Goal: Task Accomplishment & Management: Use online tool/utility

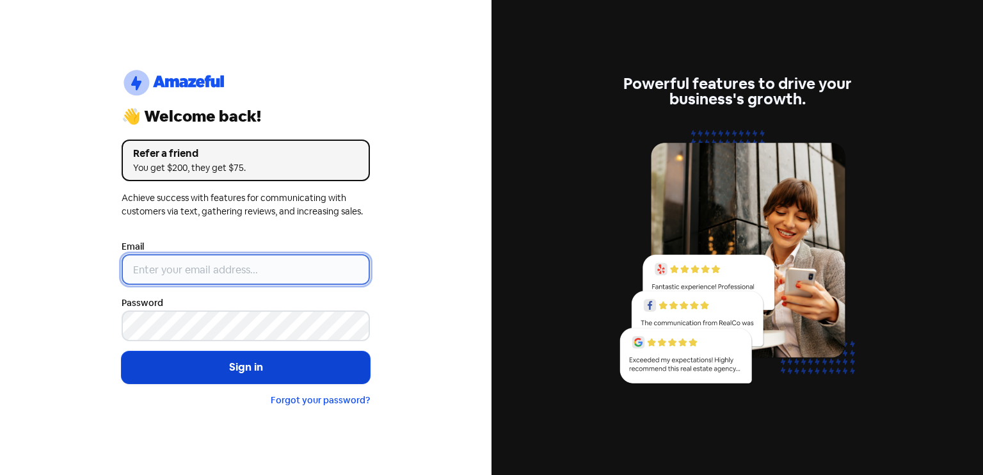
type input "[EMAIL_ADDRESS][DOMAIN_NAME]"
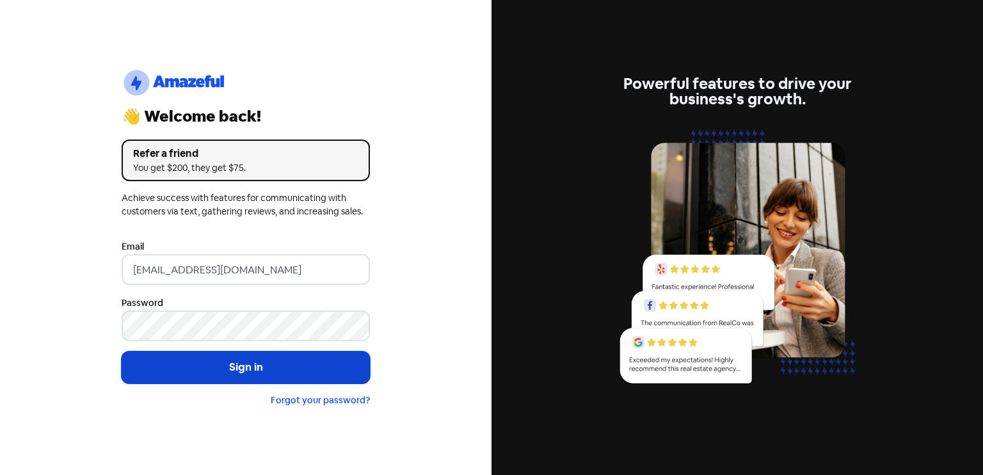
click at [248, 357] on button "Sign in" at bounding box center [246, 367] width 248 height 32
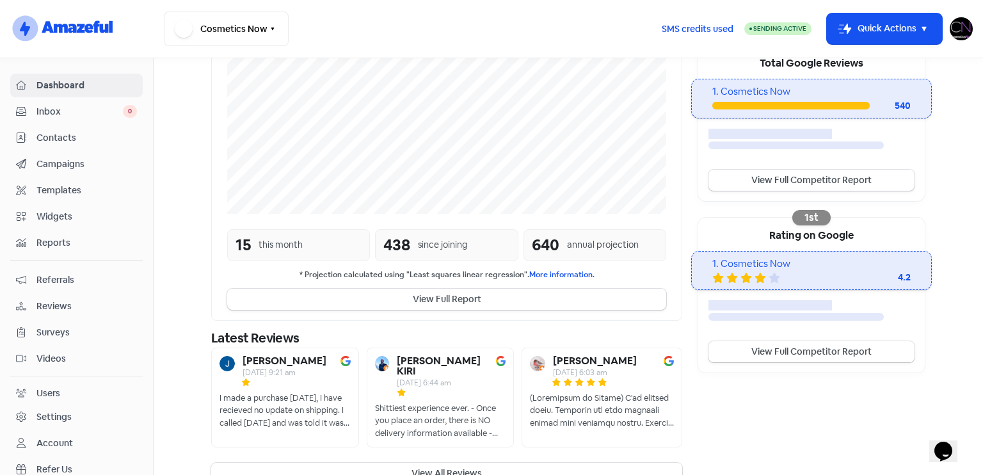
scroll to position [267, 0]
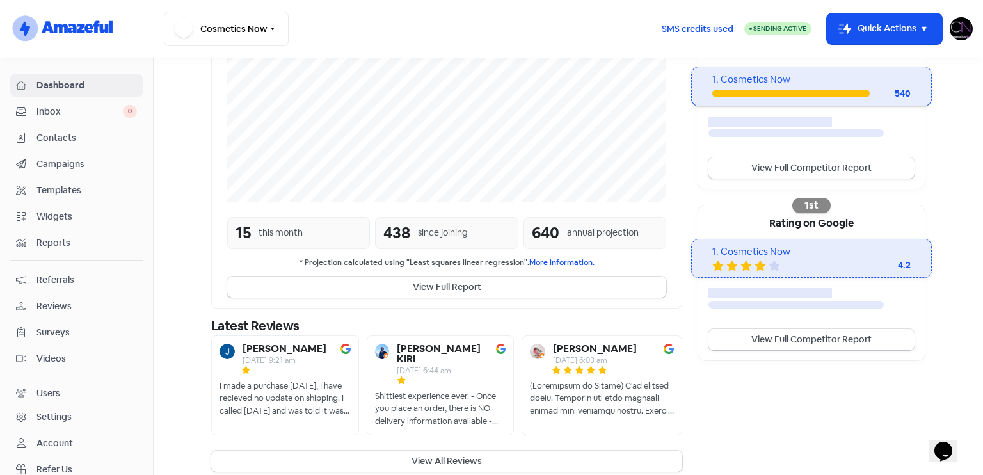
click at [91, 305] on span "Reviews" at bounding box center [86, 305] width 100 height 13
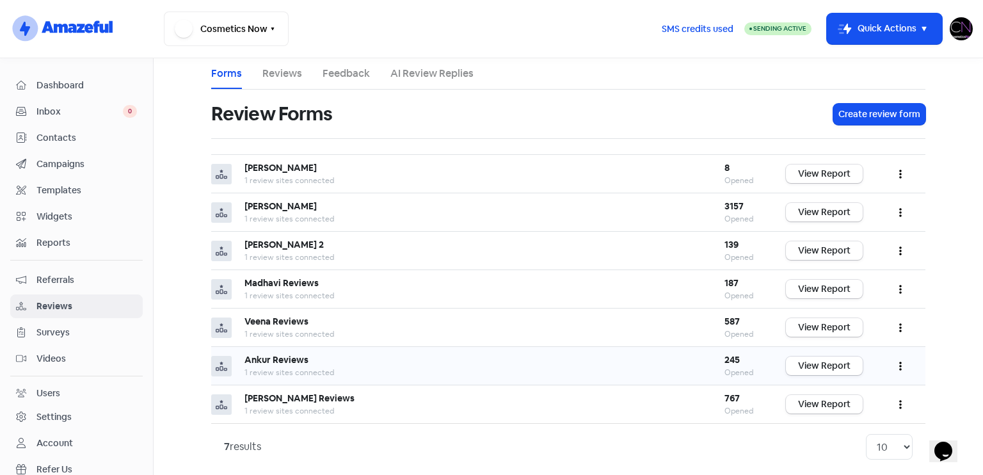
click at [832, 372] on td "View Report" at bounding box center [824, 366] width 102 height 38
click at [832, 363] on link "View Report" at bounding box center [824, 365] width 77 height 19
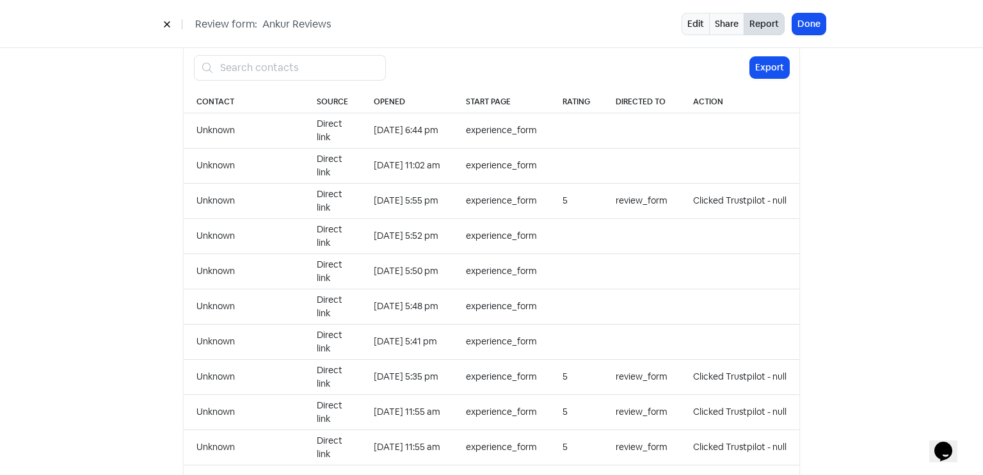
scroll to position [1315, 0]
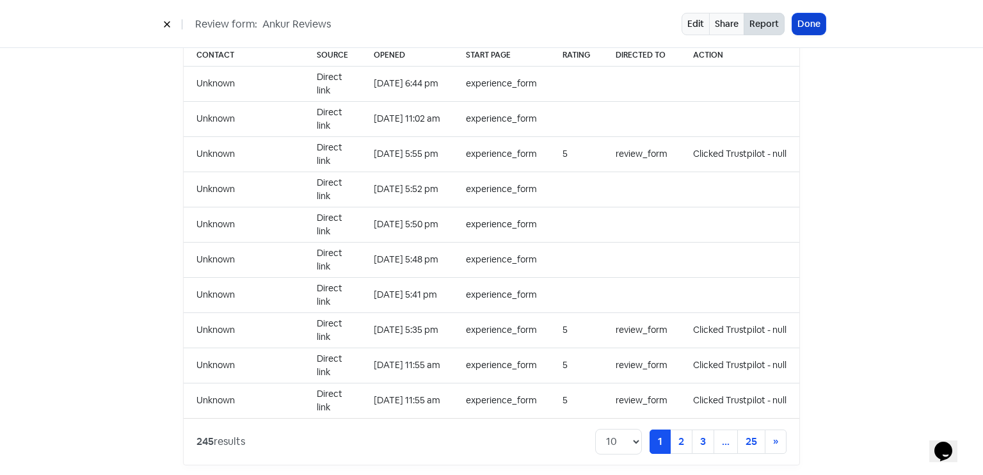
click at [812, 32] on button "Done" at bounding box center [808, 23] width 33 height 21
